Goal: Find specific page/section: Find specific page/section

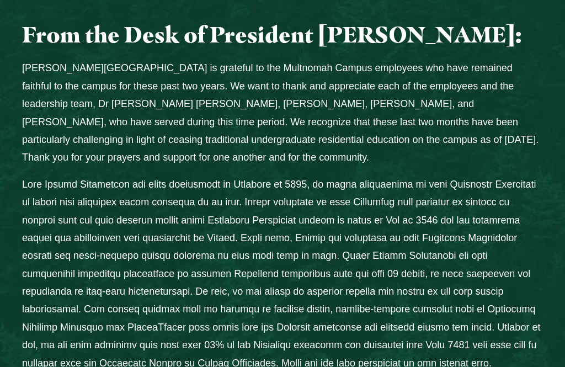
scroll to position [367, 0]
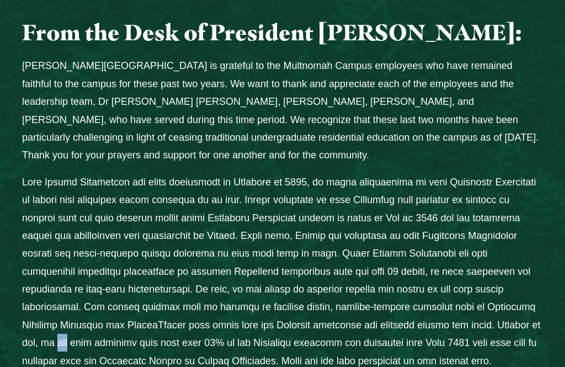
click at [3, 276] on div "From the Desk of President [PERSON_NAME]: [PERSON_NAME][GEOGRAPHIC_DATA] is gra…" at bounding box center [282, 323] width 565 height 609
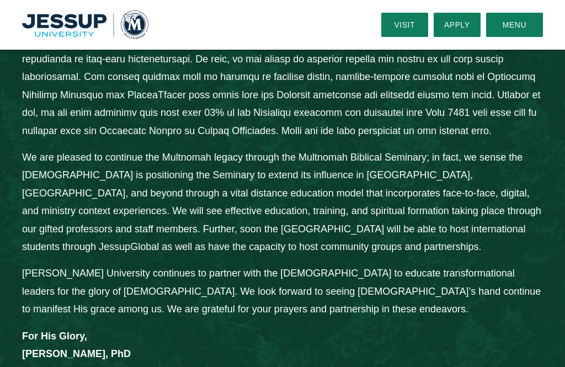
scroll to position [597, 0]
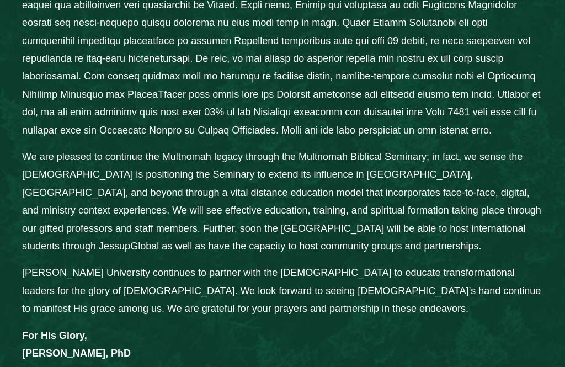
click at [2, 328] on div "From the Desk of President [PERSON_NAME]: [PERSON_NAME][GEOGRAPHIC_DATA] is gra…" at bounding box center [282, 93] width 565 height 609
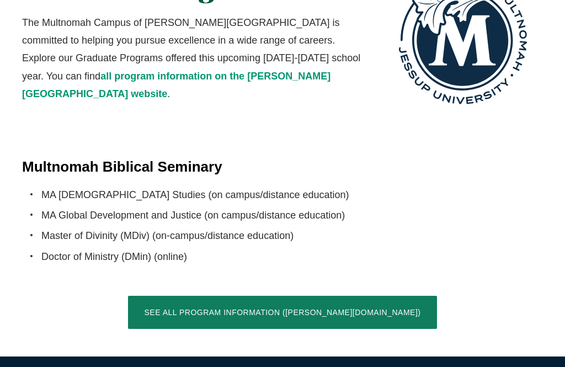
scroll to position [1565, 0]
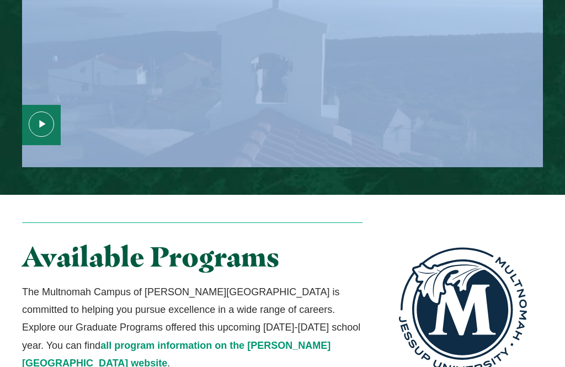
click at [2, 366] on div "Available Programs The Multnomah Campus of [PERSON_NAME][GEOGRAPHIC_DATA] is co…" at bounding box center [282, 311] width 565 height 232
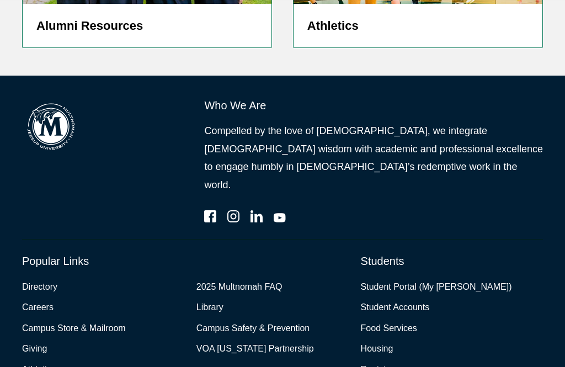
scroll to position [2938, 0]
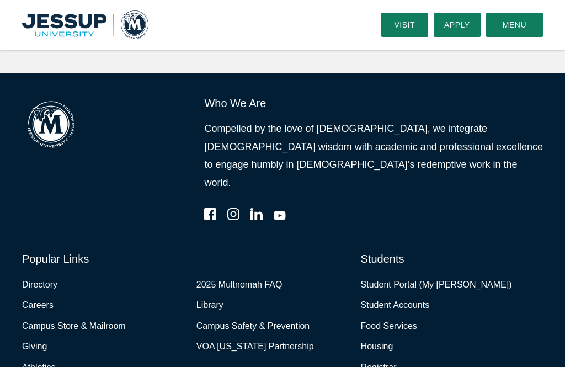
click at [25, 277] on link "Directory" at bounding box center [39, 285] width 35 height 16
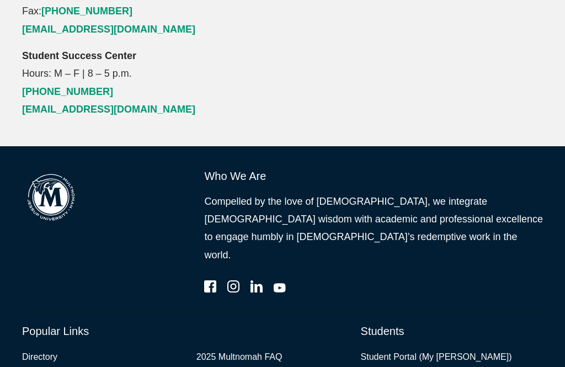
scroll to position [2780, 0]
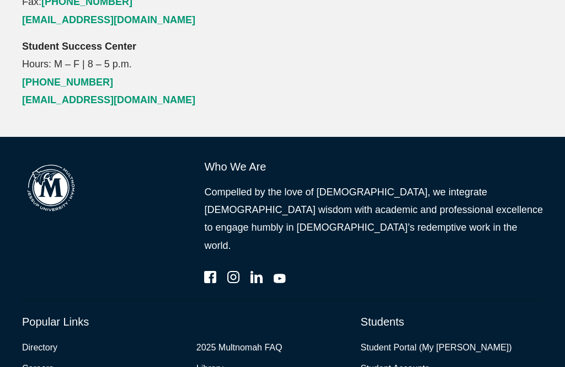
click at [199, 340] on link "2025 Multnomah FAQ" at bounding box center [239, 348] width 86 height 16
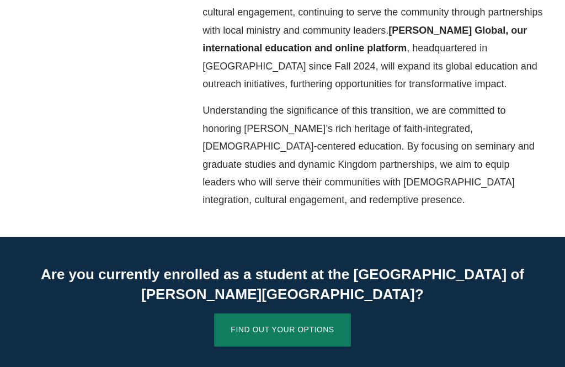
scroll to position [606, 0]
